Goal: Task Accomplishment & Management: Complete application form

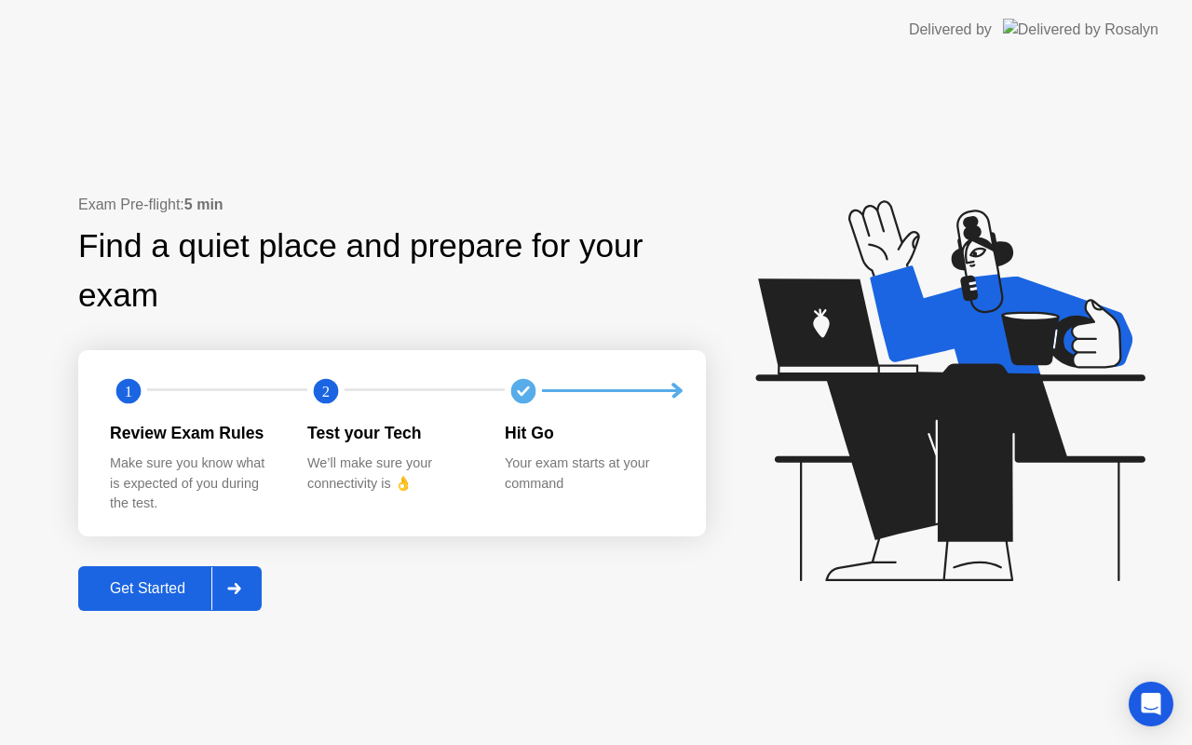
click at [182, 585] on div "Get Started" at bounding box center [148, 588] width 128 height 17
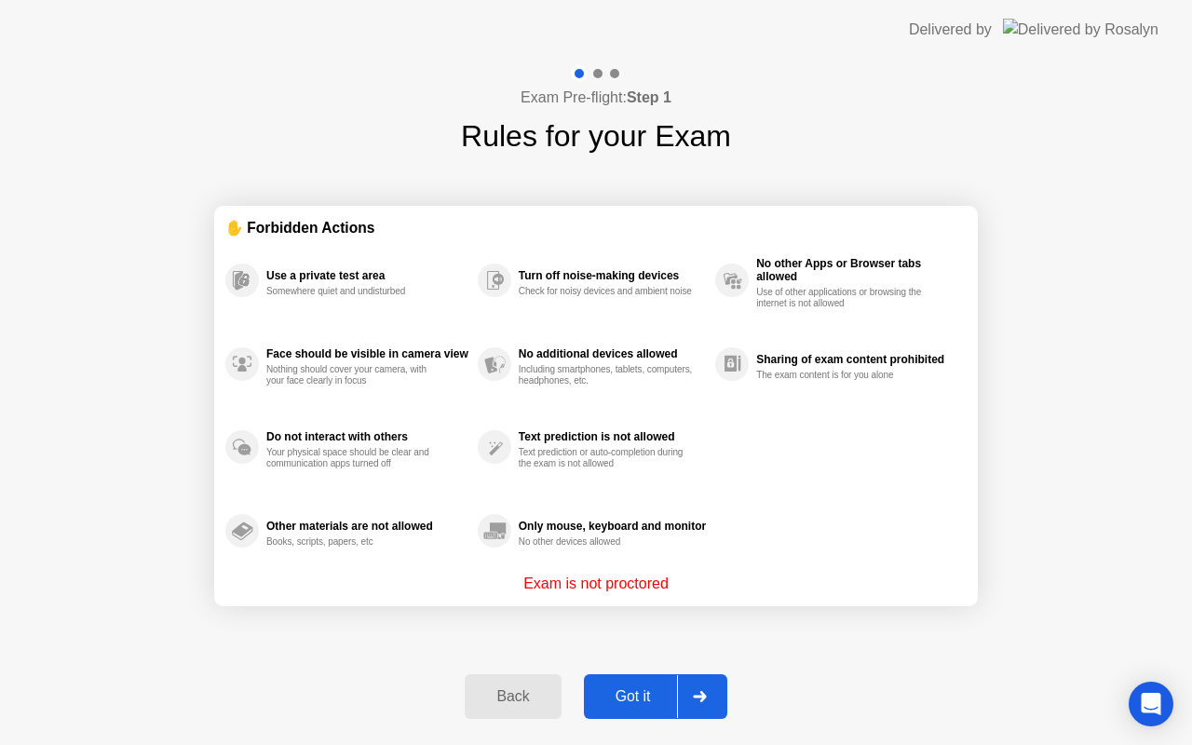
click at [649, 705] on div "Got it" at bounding box center [633, 696] width 88 height 17
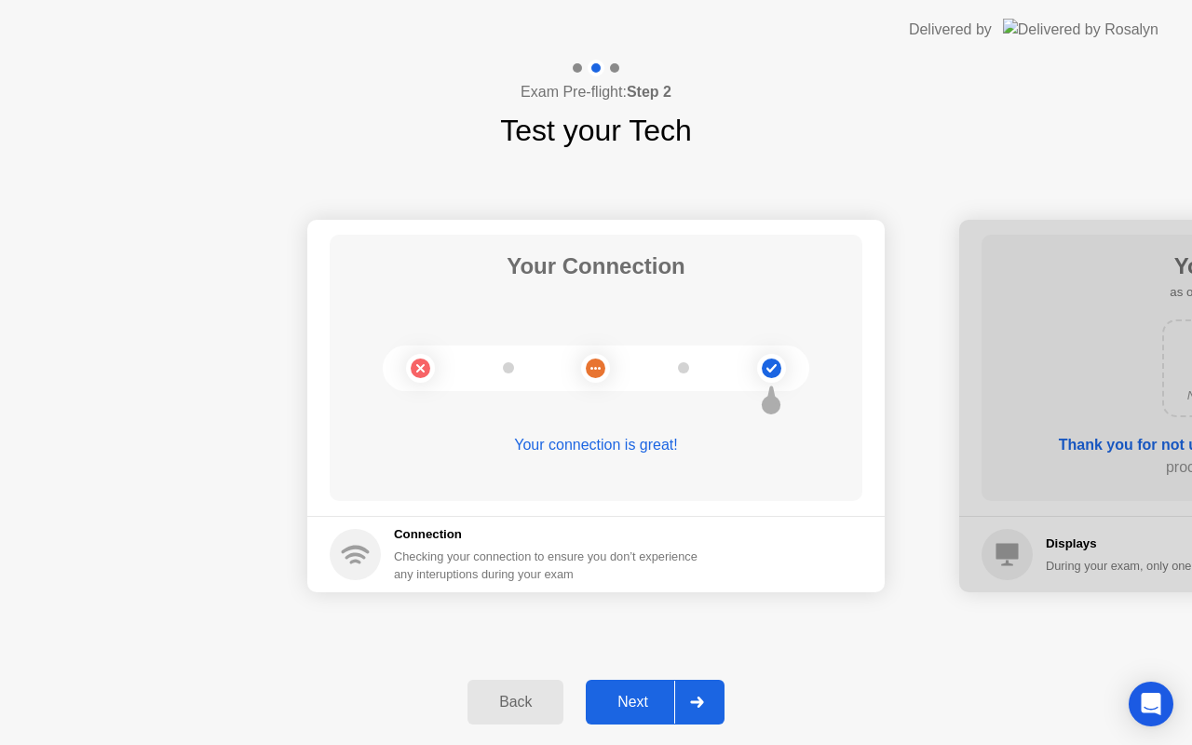
click at [649, 706] on div "Next" at bounding box center [632, 702] width 83 height 17
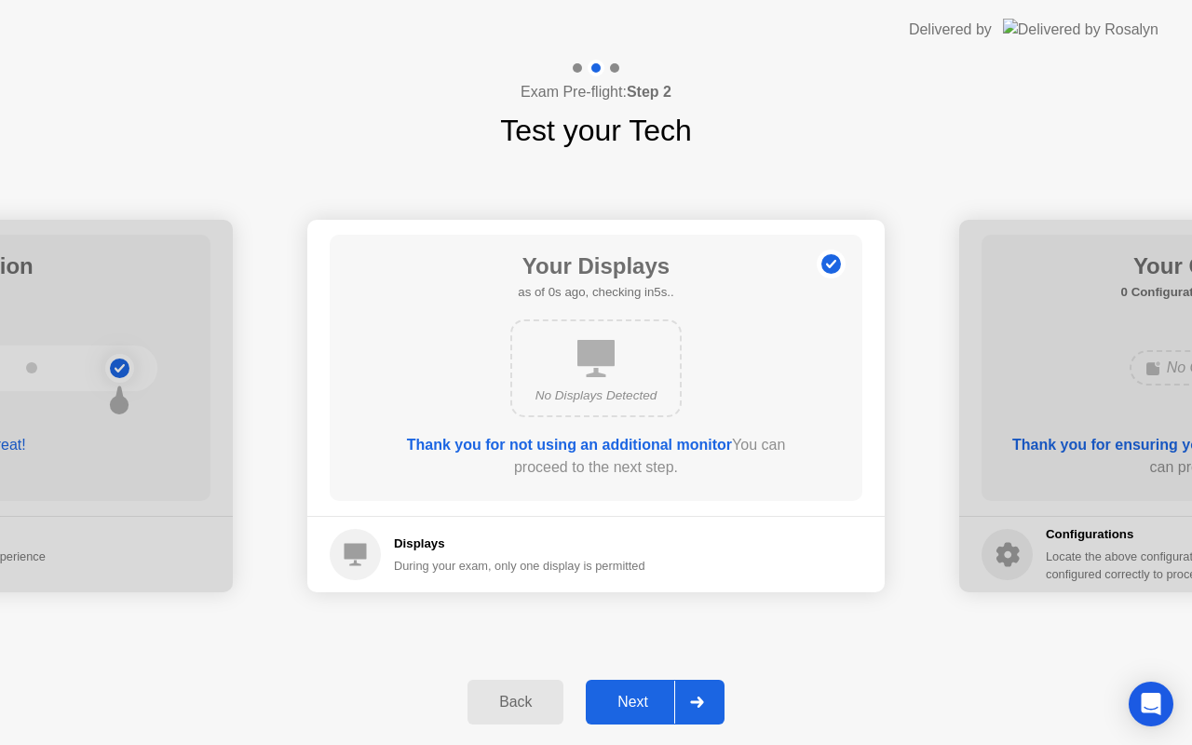
click at [649, 706] on div "Next" at bounding box center [632, 702] width 83 height 17
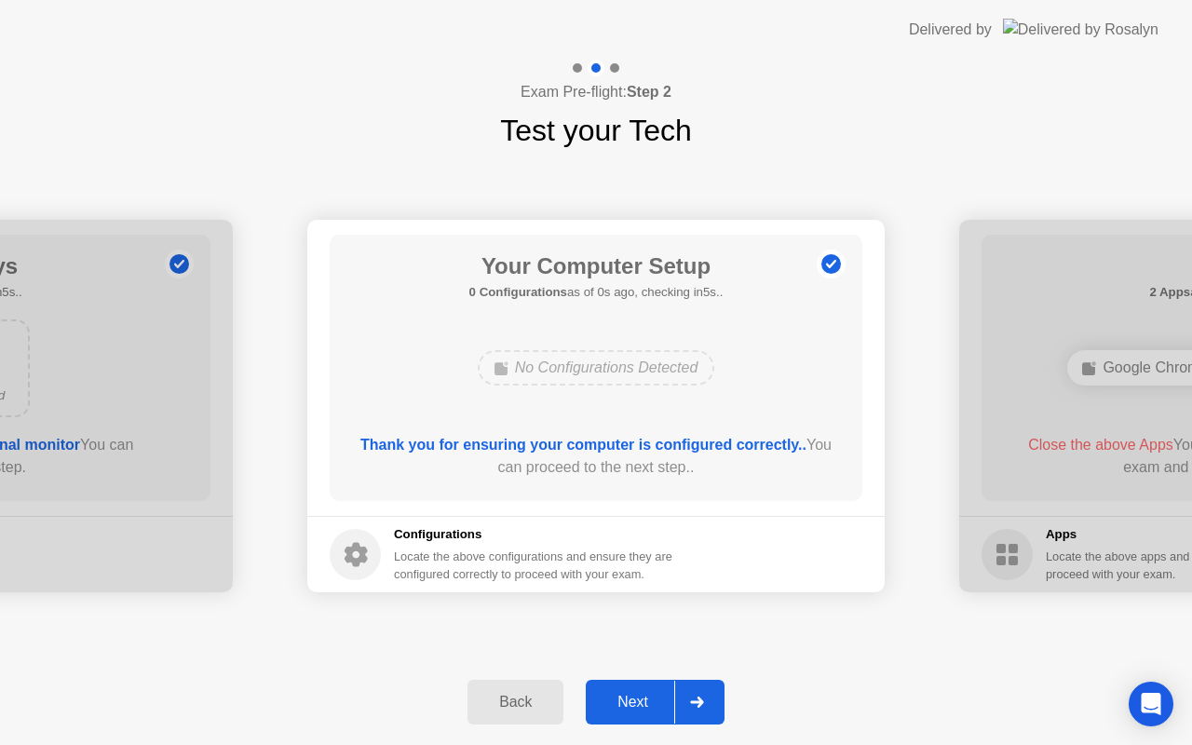
click at [649, 706] on div "Next" at bounding box center [632, 702] width 83 height 17
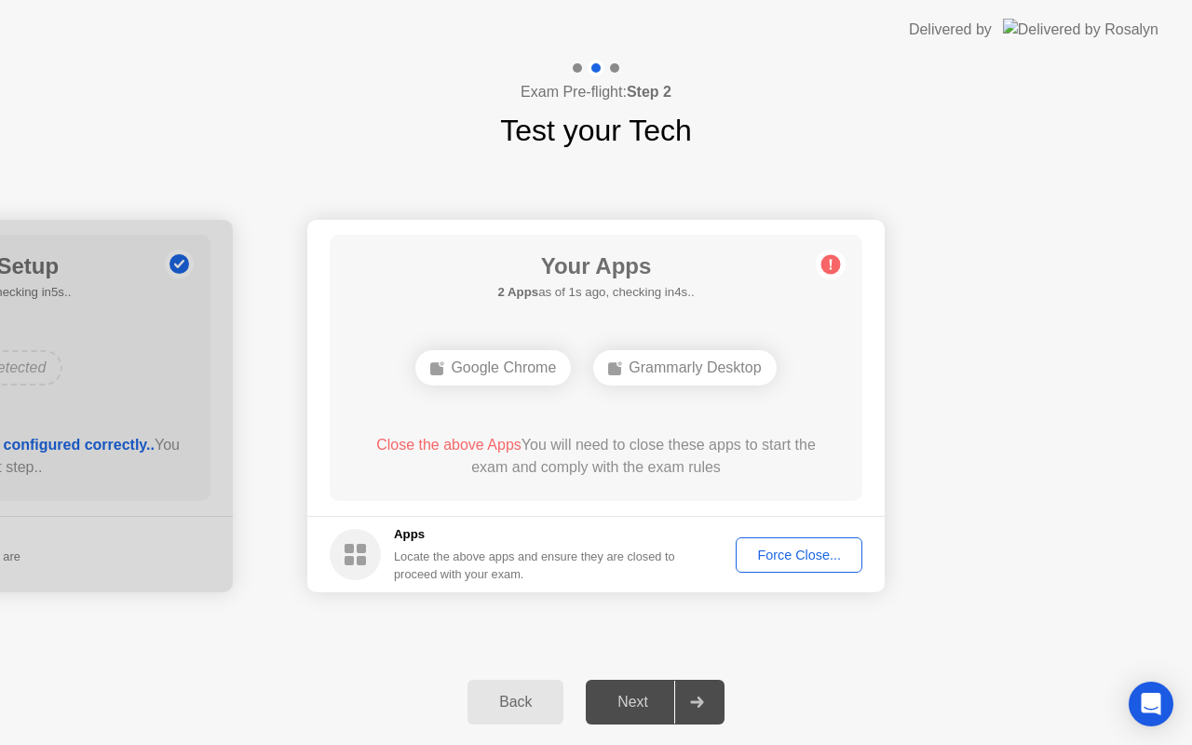
click at [781, 547] on div "Force Close..." at bounding box center [799, 554] width 114 height 15
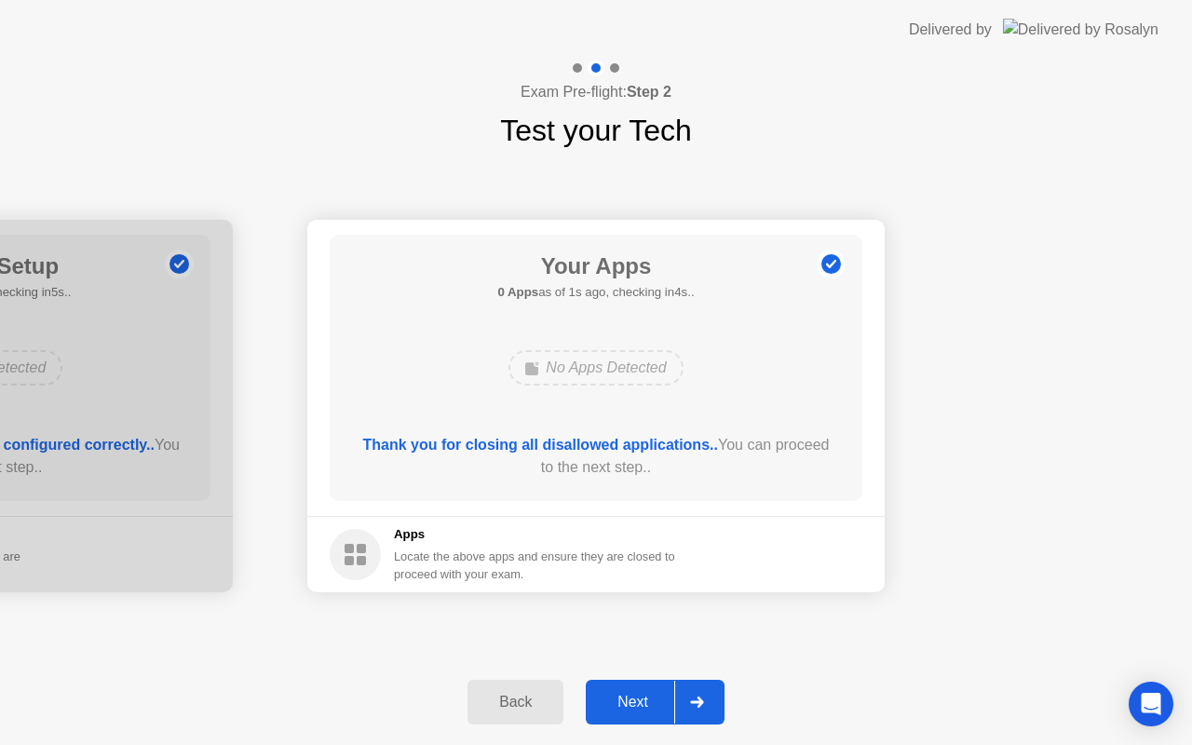
click at [628, 703] on div "Next" at bounding box center [632, 702] width 83 height 17
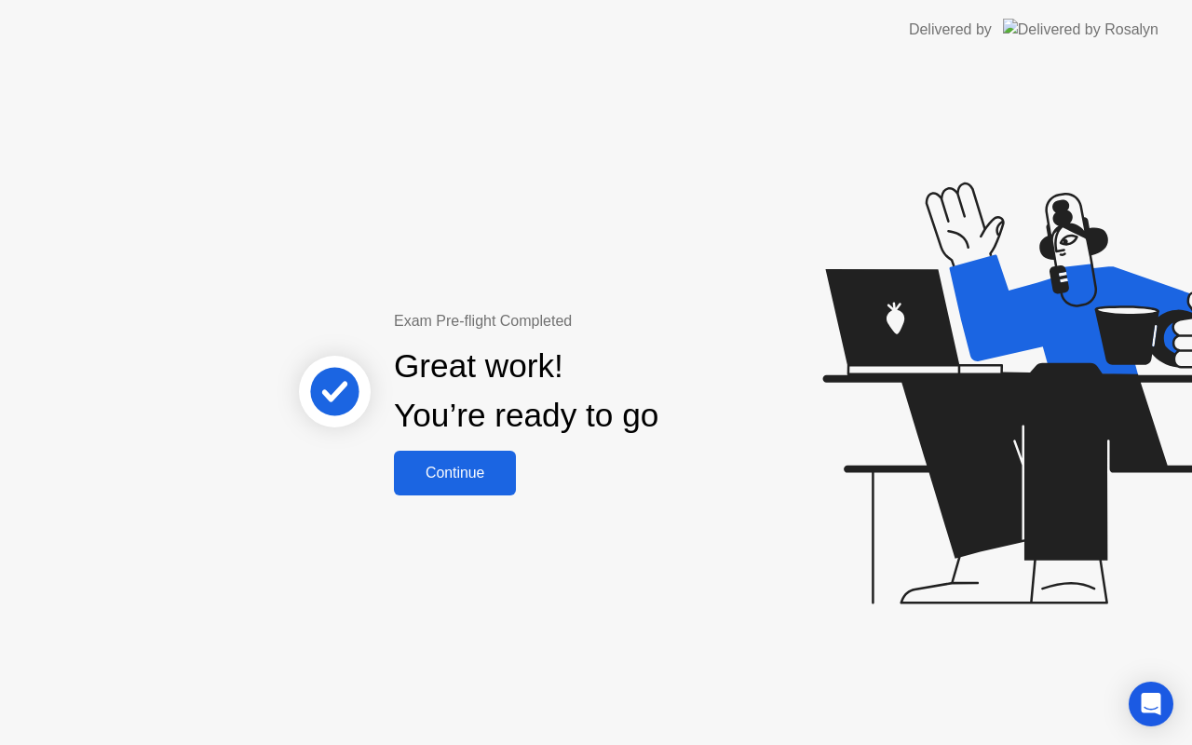
click at [460, 476] on div "Continue" at bounding box center [454, 473] width 111 height 17
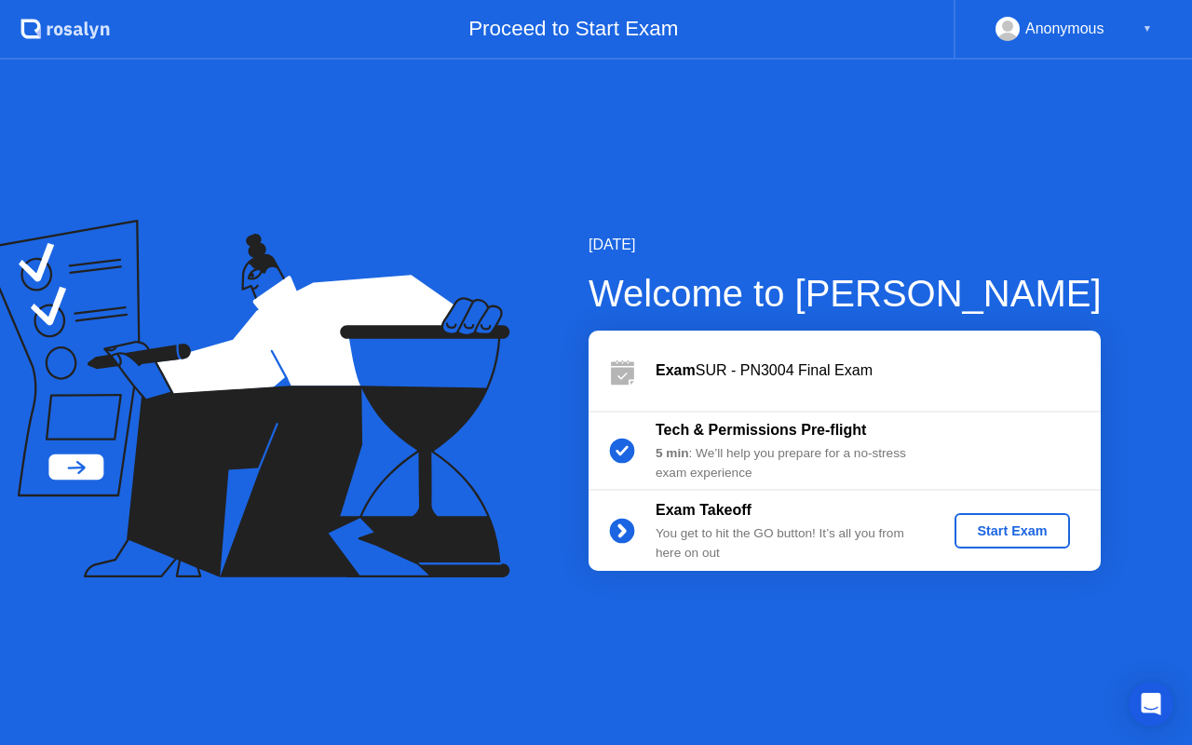
click at [1011, 538] on div "Start Exam" at bounding box center [1012, 530] width 100 height 15
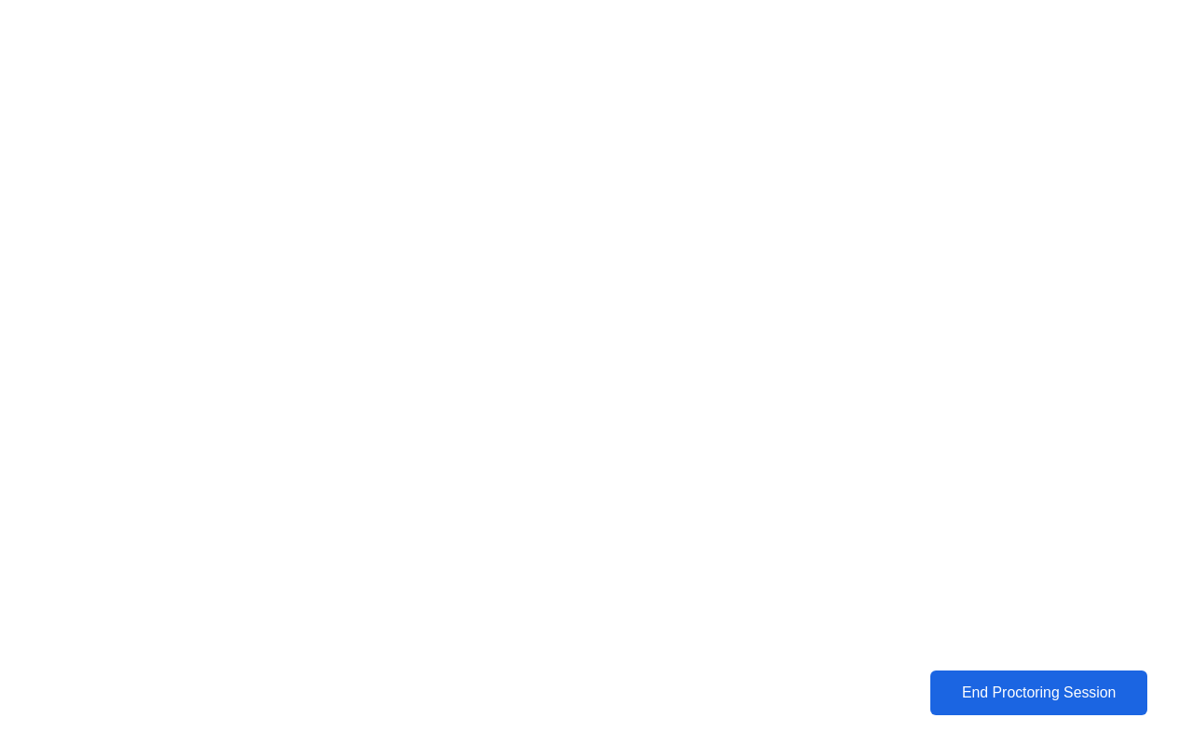
click at [1021, 690] on div "End Proctoring Session" at bounding box center [1039, 692] width 206 height 17
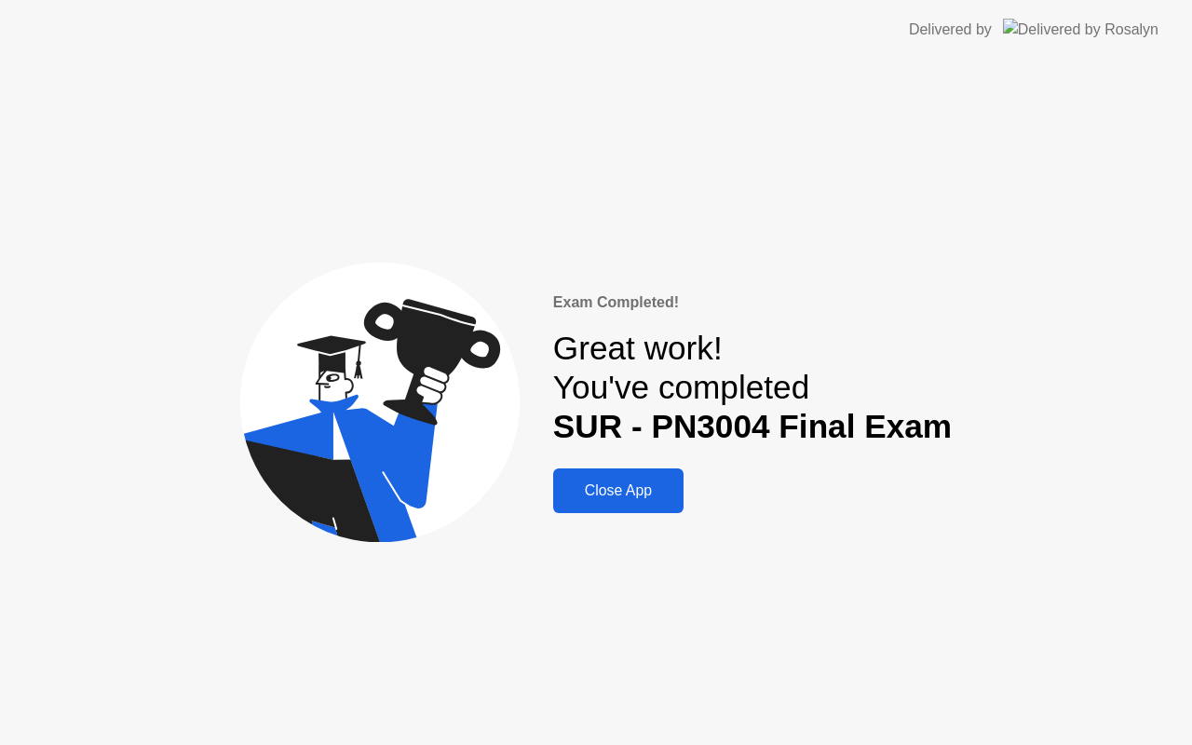
click at [622, 496] on div "Close App" at bounding box center [618, 490] width 119 height 17
